Goal: Transaction & Acquisition: Purchase product/service

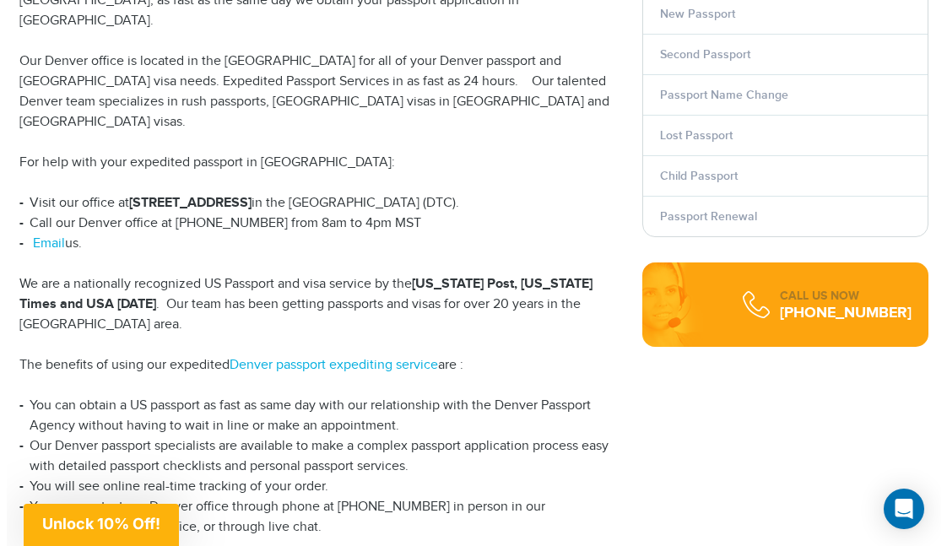
scroll to position [591, 0]
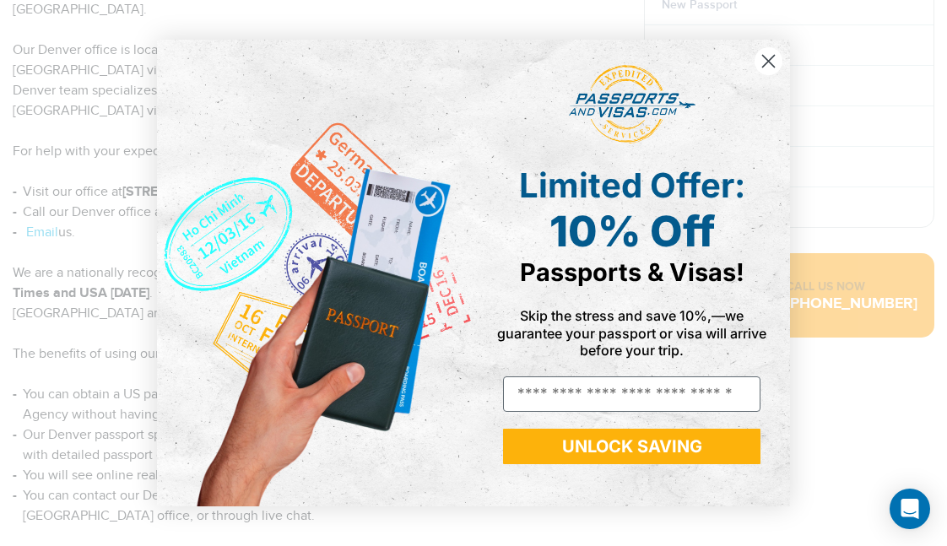
drag, startPoint x: 771, startPoint y: 66, endPoint x: 555, endPoint y: 2, distance: 226.2
click at [771, 66] on circle "Close dialog" at bounding box center [769, 61] width 28 height 28
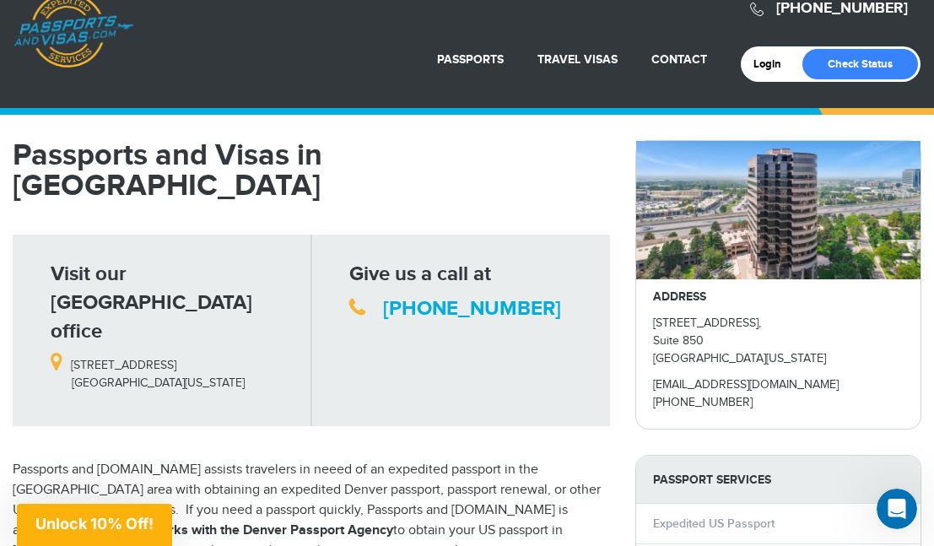
scroll to position [0, 0]
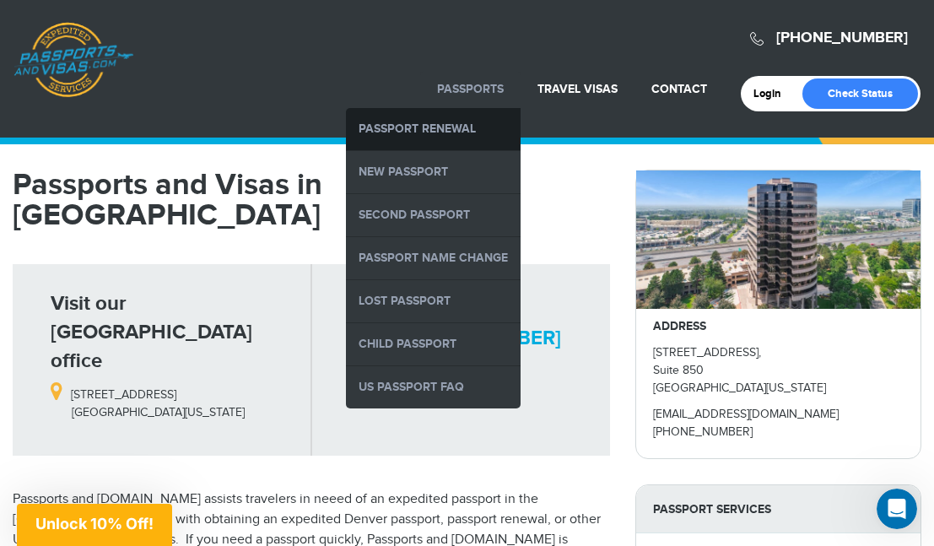
click at [447, 123] on link "Passport Renewal" at bounding box center [433, 129] width 175 height 42
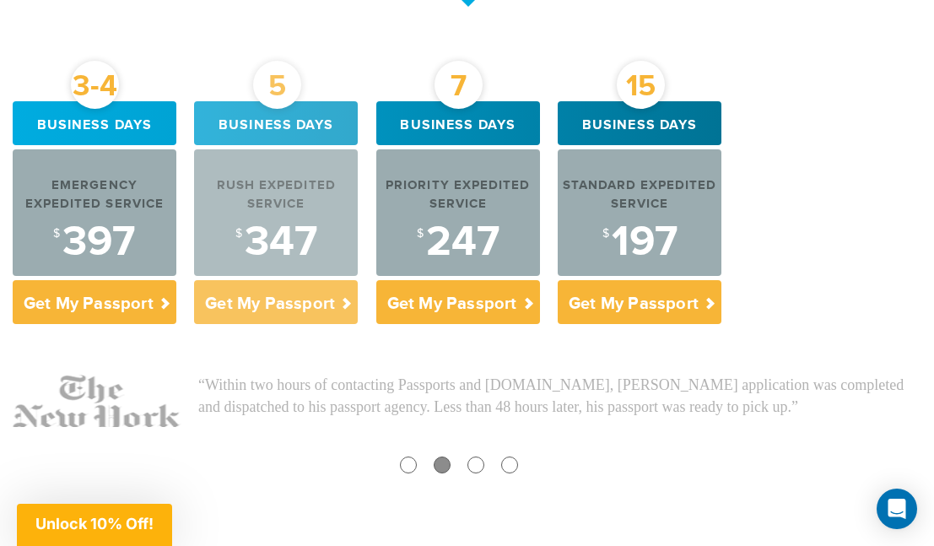
scroll to position [760, 0]
